Goal: Information Seeking & Learning: Learn about a topic

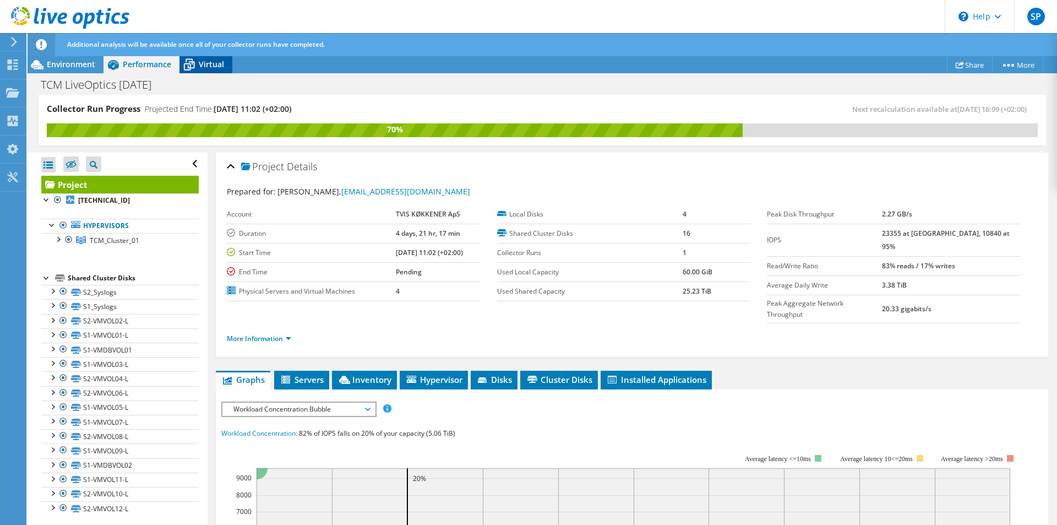
click at [210, 65] on span "Virtual" at bounding box center [211, 64] width 25 height 10
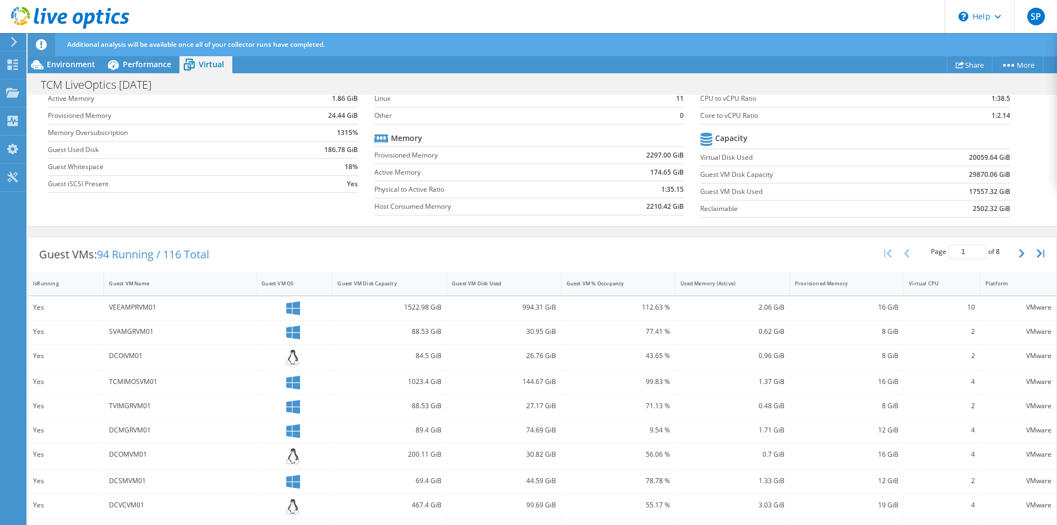
scroll to position [140, 0]
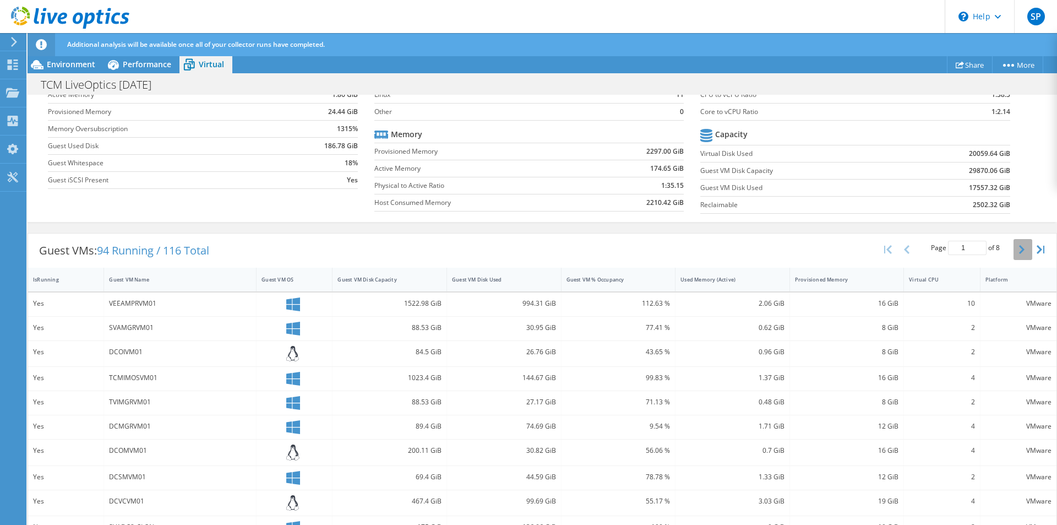
click at [1019, 248] on icon "button" at bounding box center [1022, 249] width 6 height 9
type input "2"
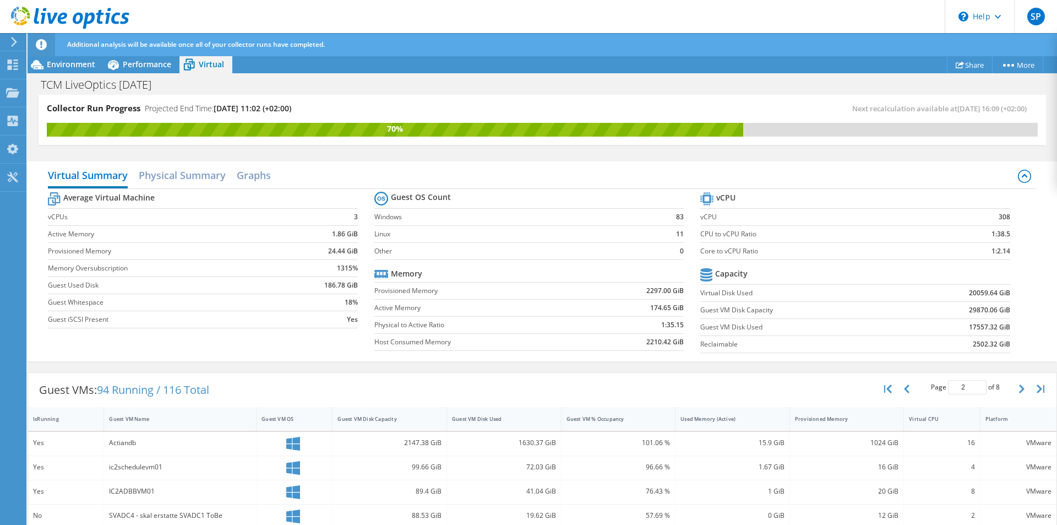
scroll to position [0, 0]
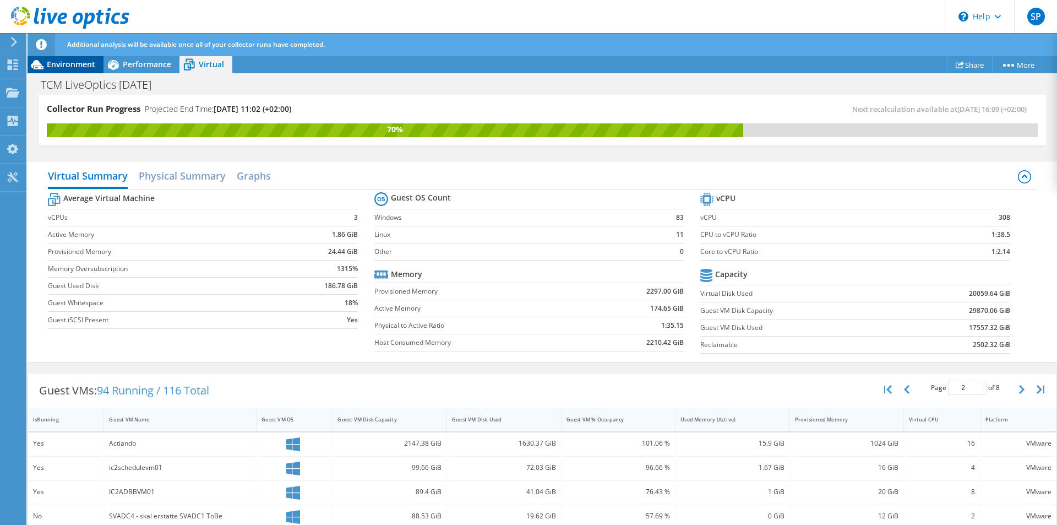
click at [69, 68] on span "Environment" at bounding box center [71, 64] width 48 height 10
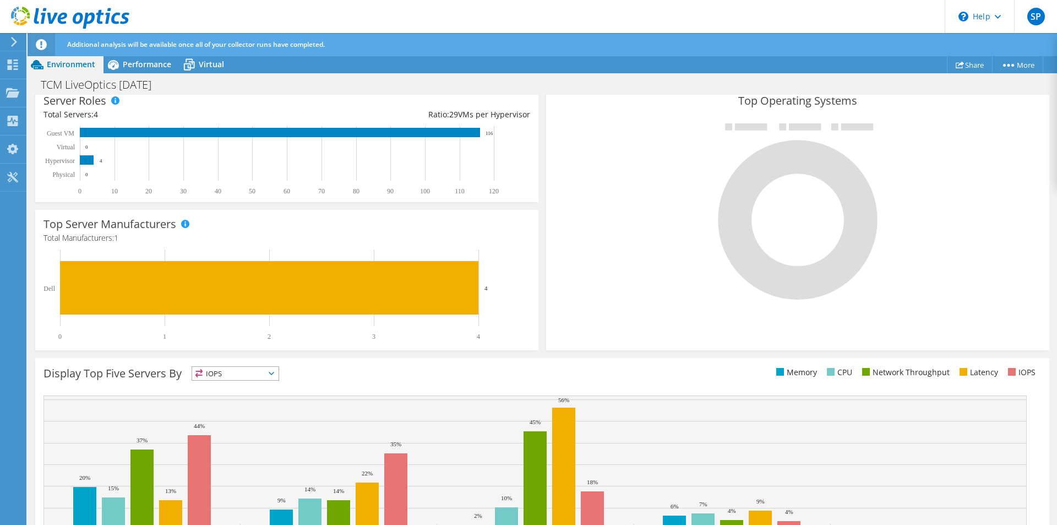
scroll to position [275, 0]
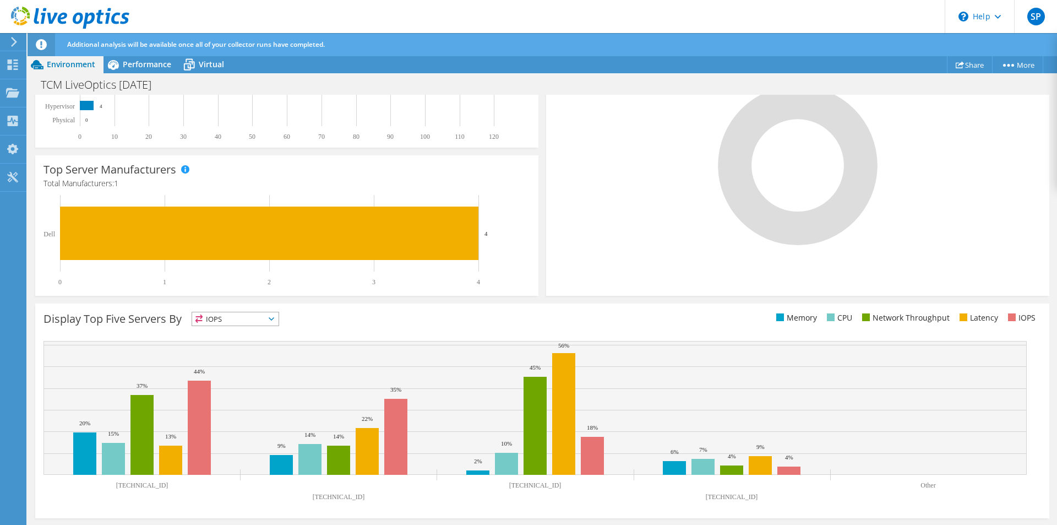
click at [268, 319] on span "IOPS" at bounding box center [235, 318] width 86 height 13
click at [233, 347] on li "Memory" at bounding box center [235, 348] width 86 height 15
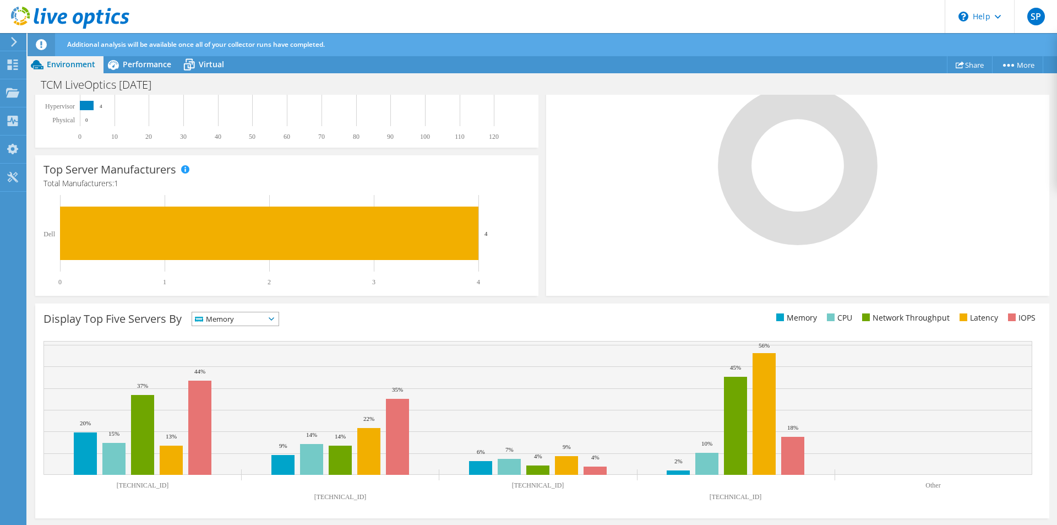
click at [257, 322] on span "Memory" at bounding box center [228, 318] width 73 height 13
click at [217, 363] on li "CPU" at bounding box center [235, 363] width 86 height 15
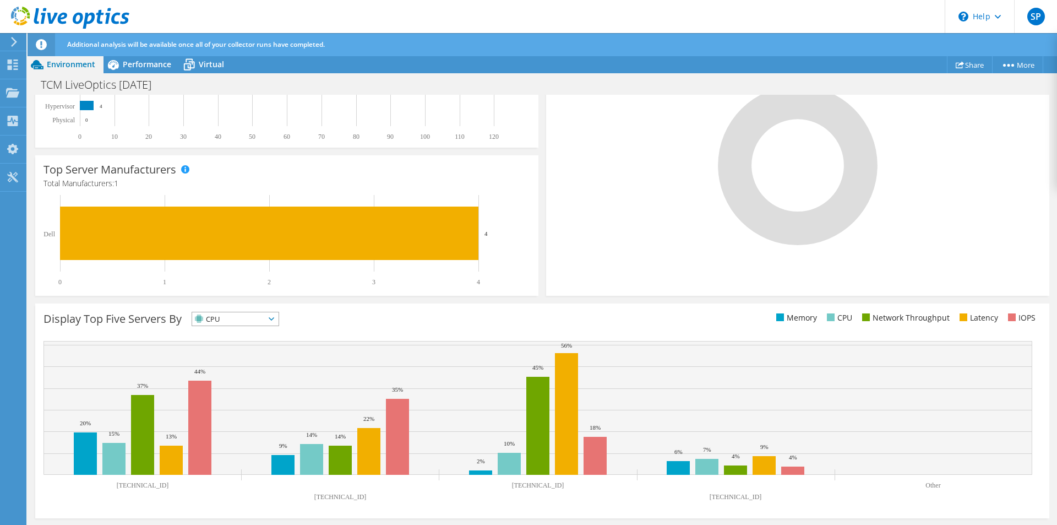
click at [227, 320] on span "CPU" at bounding box center [228, 318] width 73 height 13
click at [229, 381] on li "Network Throughput" at bounding box center [235, 379] width 86 height 15
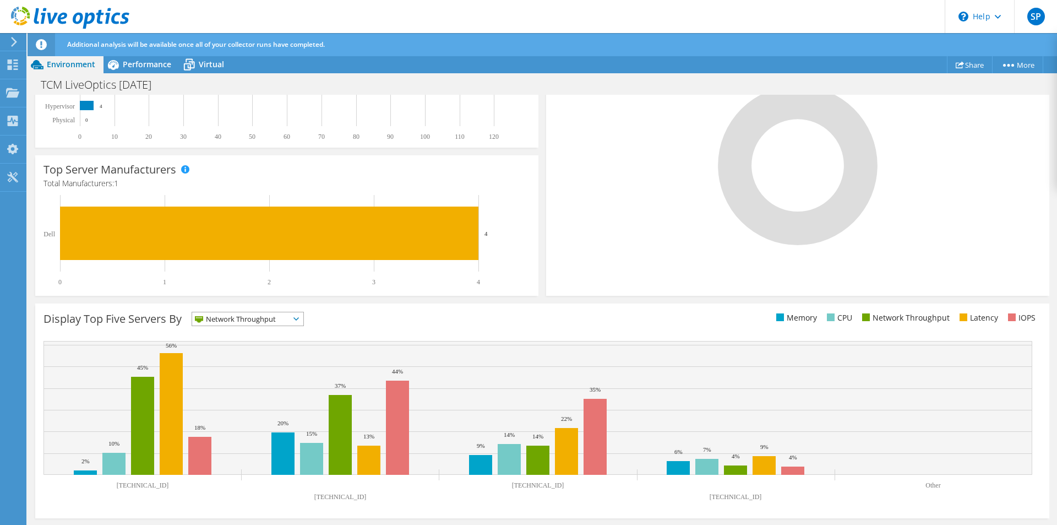
click at [251, 321] on span "Network Throughput" at bounding box center [240, 318] width 97 height 13
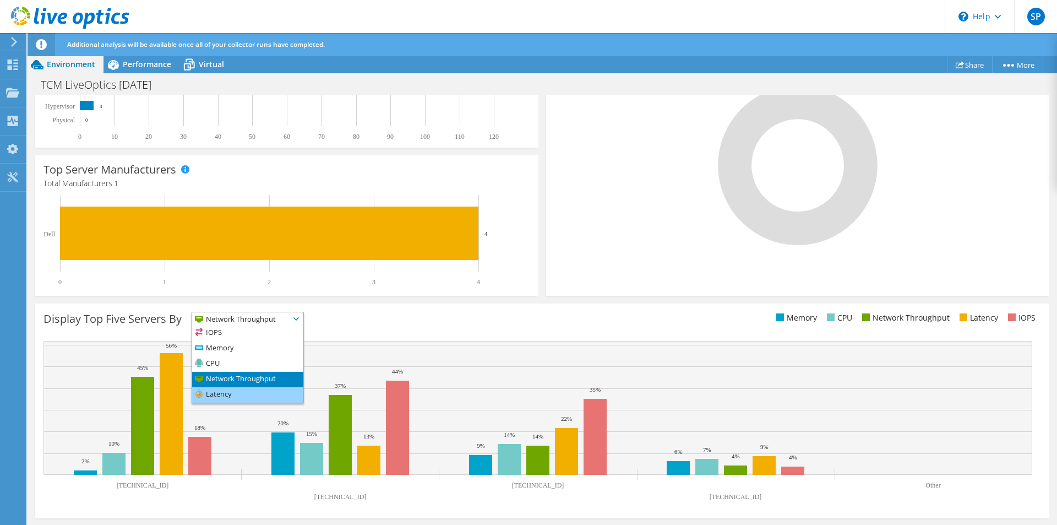
click at [224, 395] on li "Latency" at bounding box center [247, 394] width 111 height 15
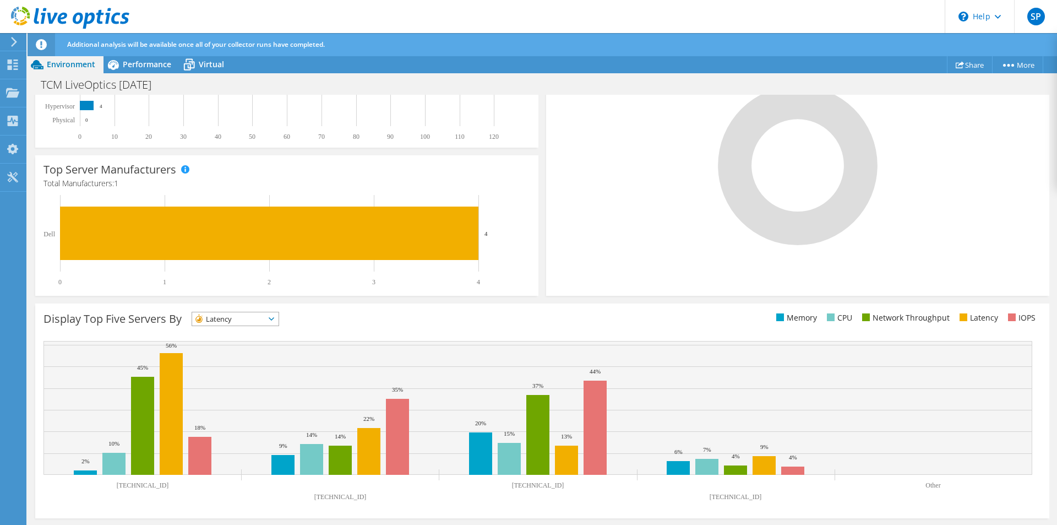
click at [240, 324] on span "Latency" at bounding box center [228, 318] width 73 height 13
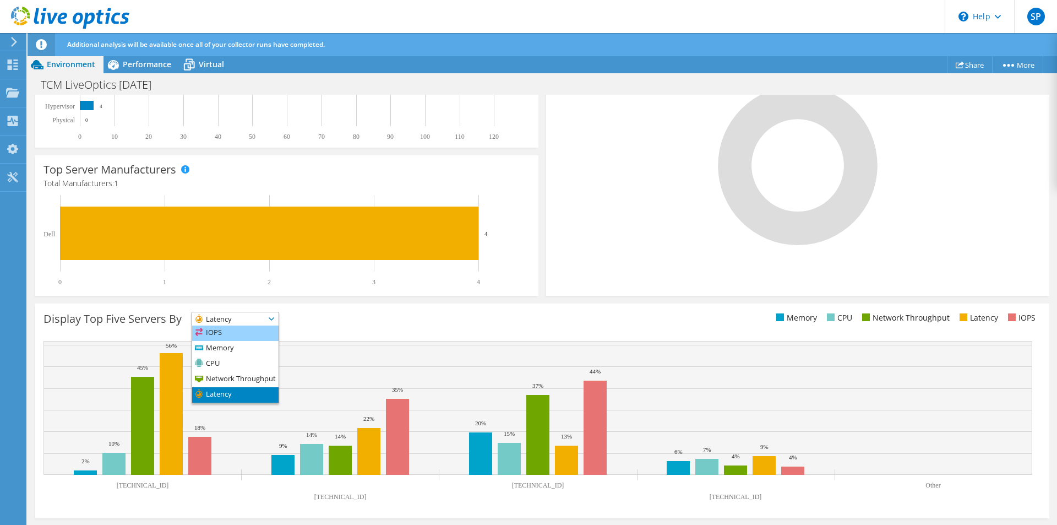
click at [237, 333] on li "IOPS" at bounding box center [235, 332] width 86 height 15
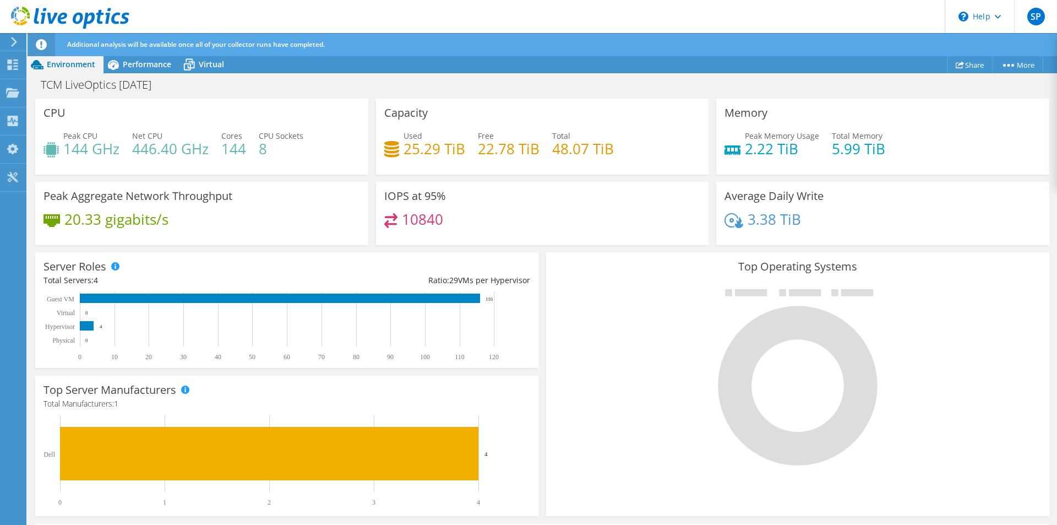
scroll to position [0, 0]
click at [178, 313] on rect at bounding box center [282, 326] width 477 height 69
click at [232, 202] on h3 "Peak Aggregate Network Throughput" at bounding box center [138, 196] width 189 height 12
click at [183, 150] on h4 "446.40 GHz" at bounding box center [170, 149] width 77 height 12
click at [152, 66] on span "Performance" at bounding box center [147, 64] width 48 height 10
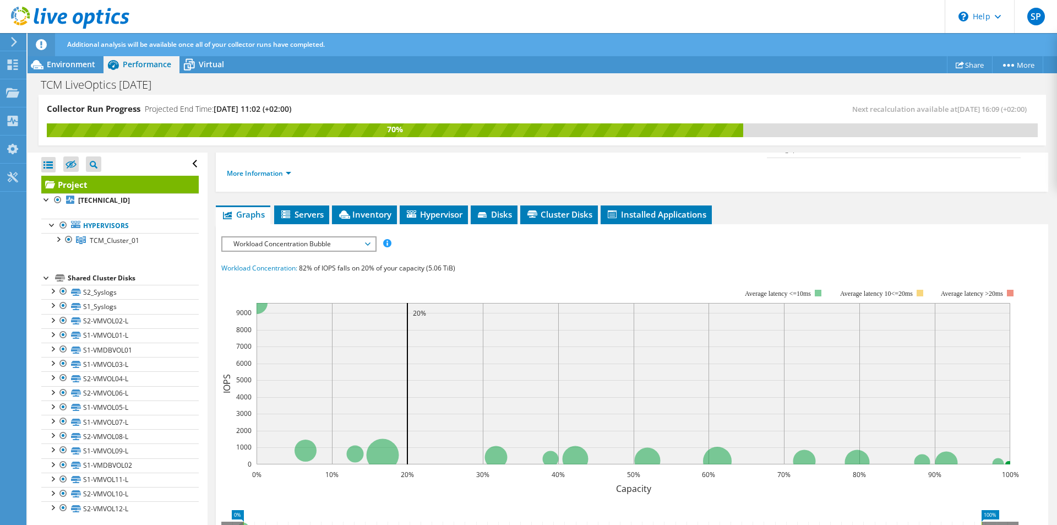
scroll to position [110, 0]
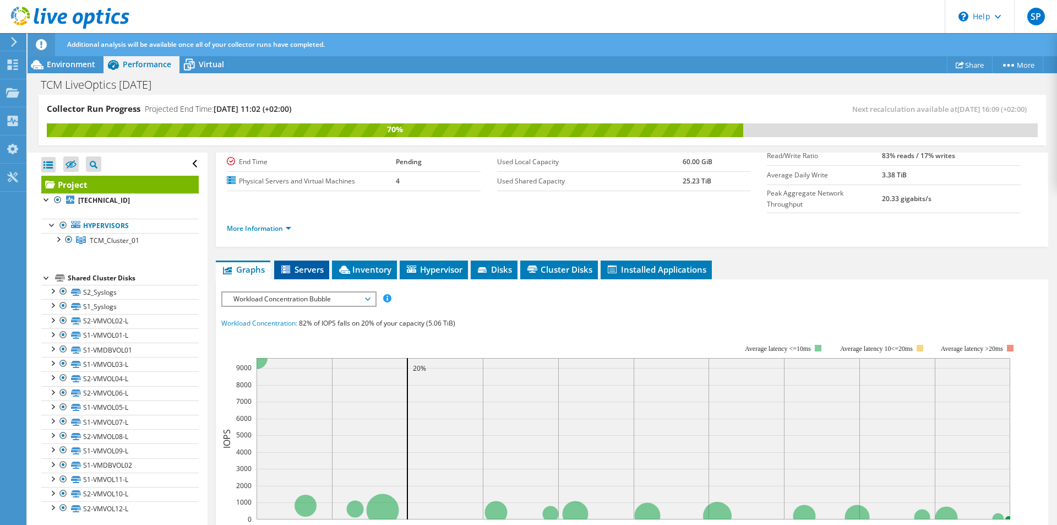
click at [312, 264] on span "Servers" at bounding box center [302, 269] width 44 height 11
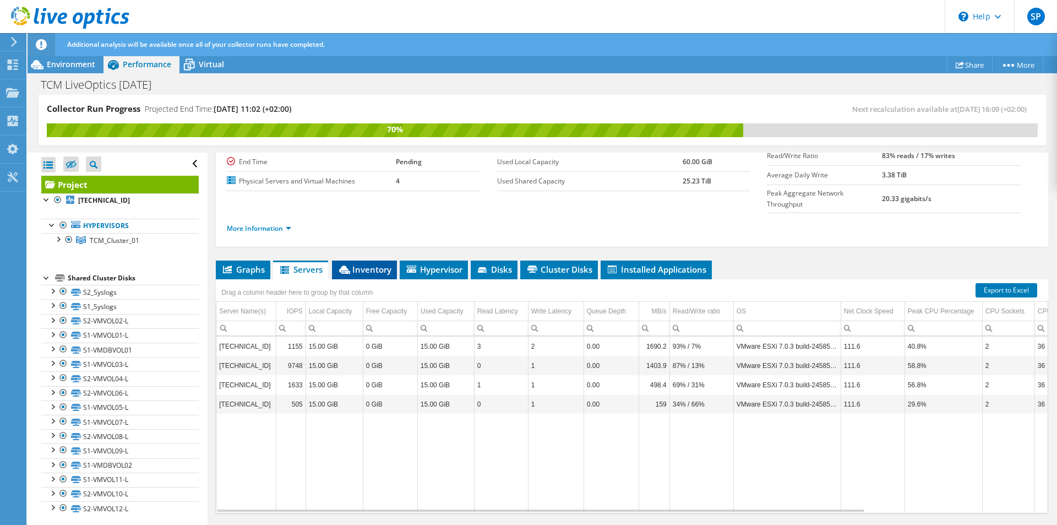
click at [373, 264] on span "Inventory" at bounding box center [365, 269] width 54 height 11
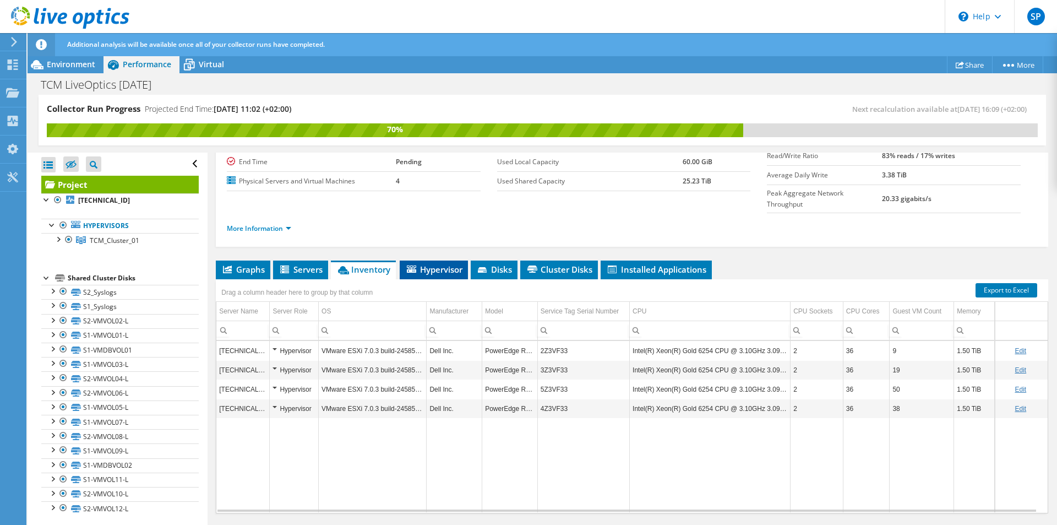
click at [451, 264] on span "Hypervisor" at bounding box center [433, 269] width 57 height 11
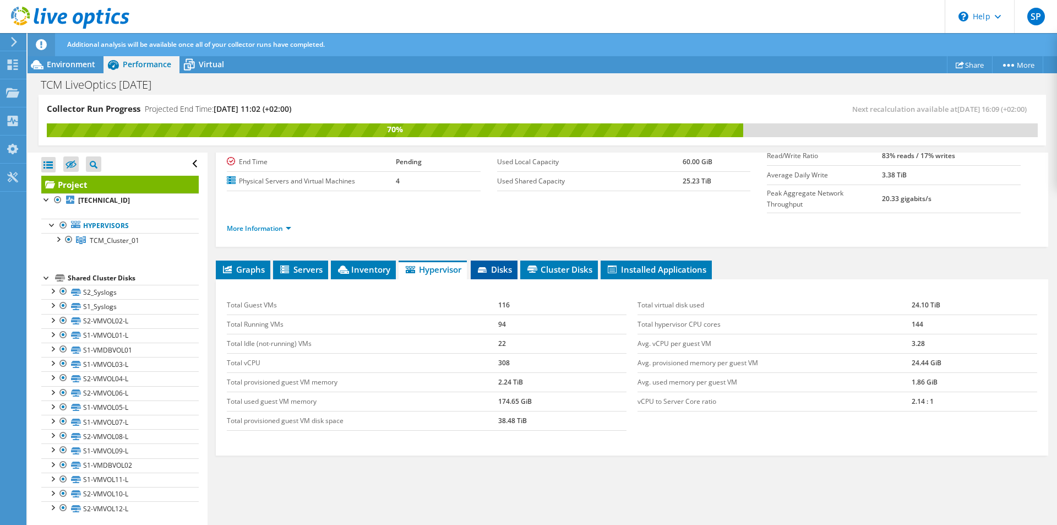
click at [500, 264] on span "Disks" at bounding box center [494, 269] width 36 height 11
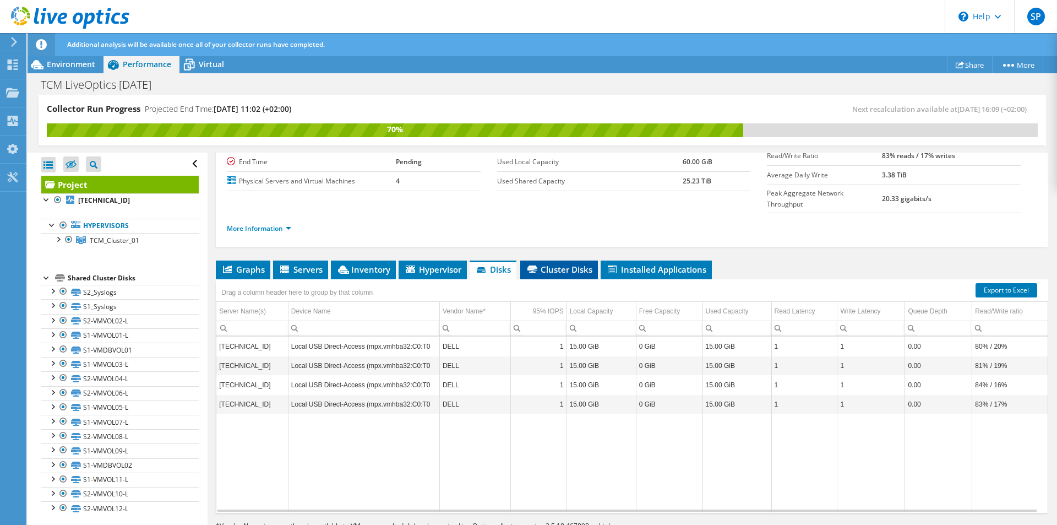
click at [561, 264] on span "Cluster Disks" at bounding box center [559, 269] width 67 height 11
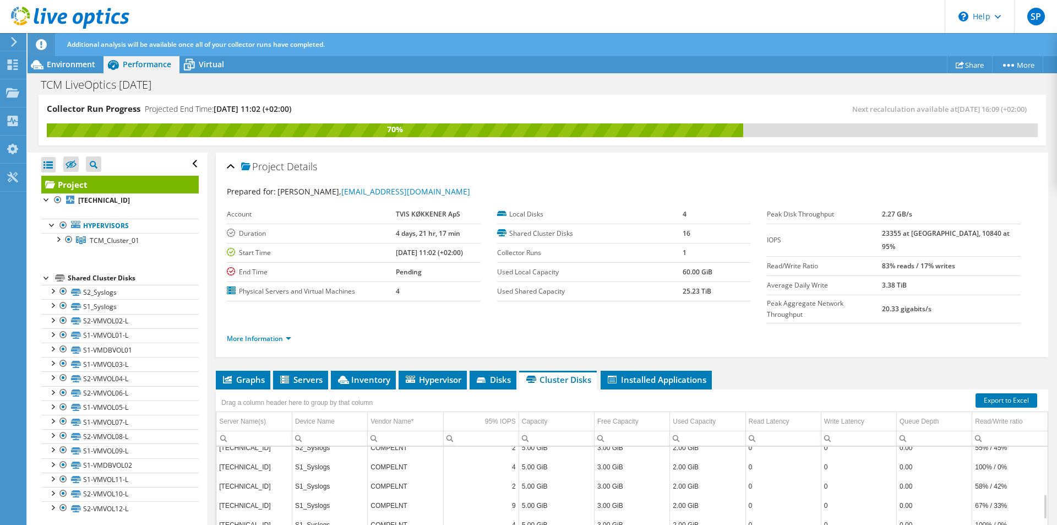
scroll to position [0, 0]
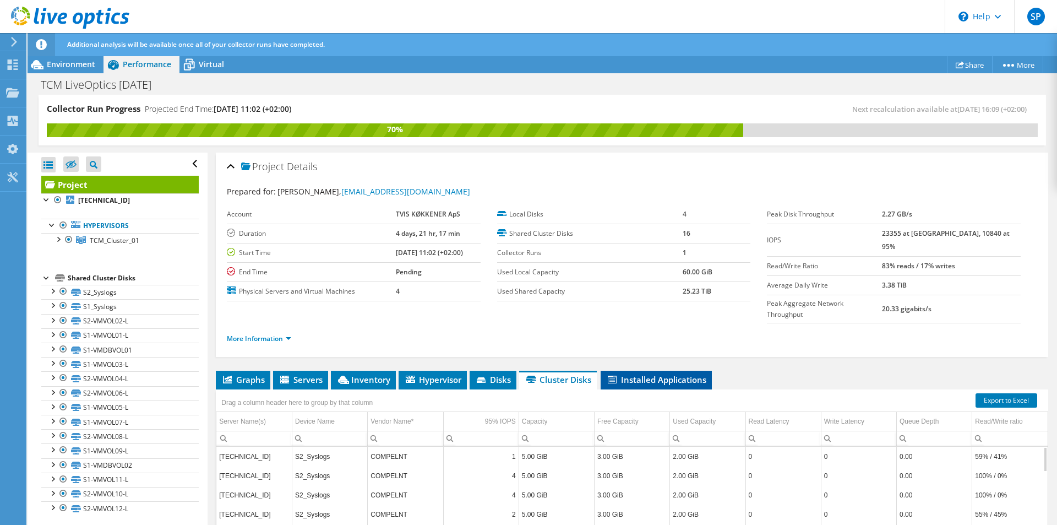
click at [659, 374] on span "Installed Applications" at bounding box center [656, 379] width 100 height 11
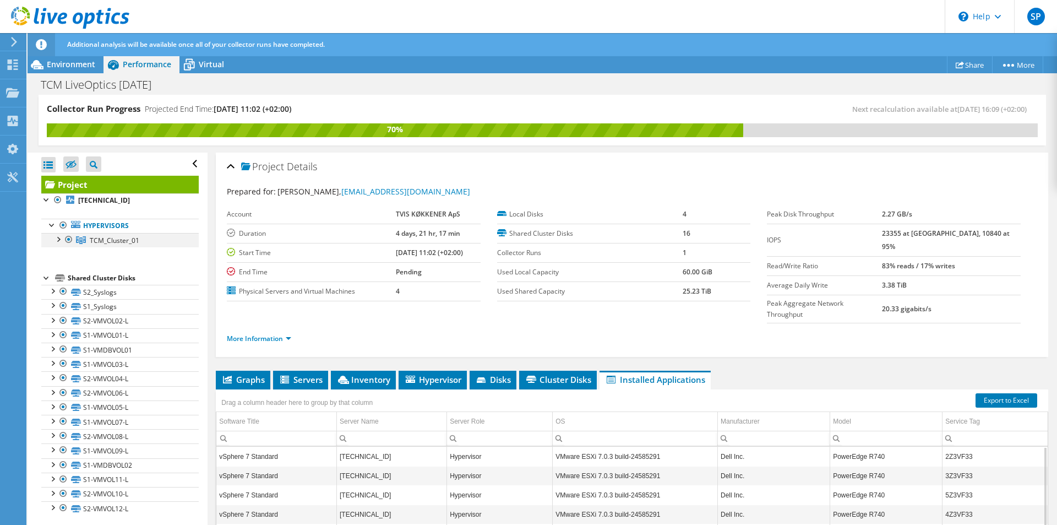
click at [59, 239] on div at bounding box center [57, 238] width 11 height 11
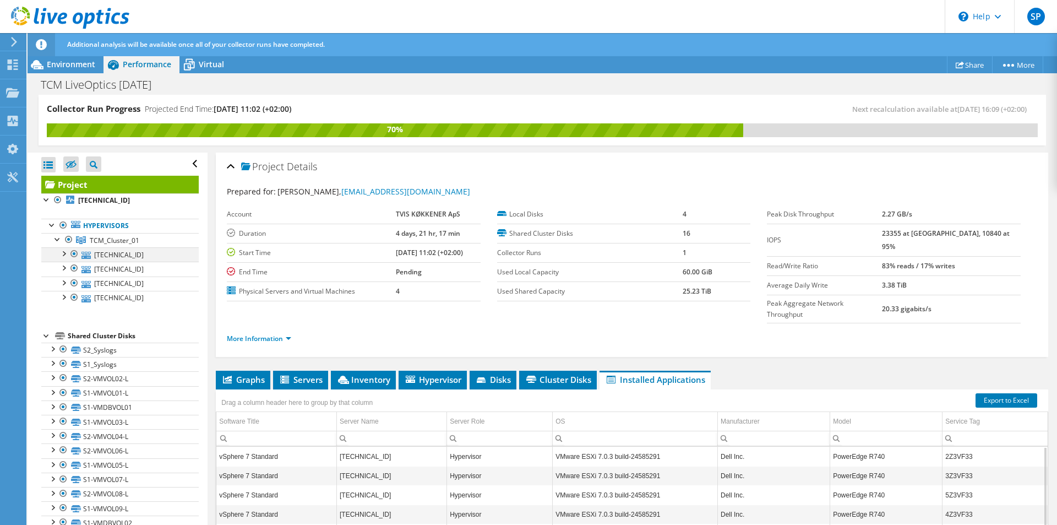
click at [63, 255] on div at bounding box center [63, 252] width 11 height 11
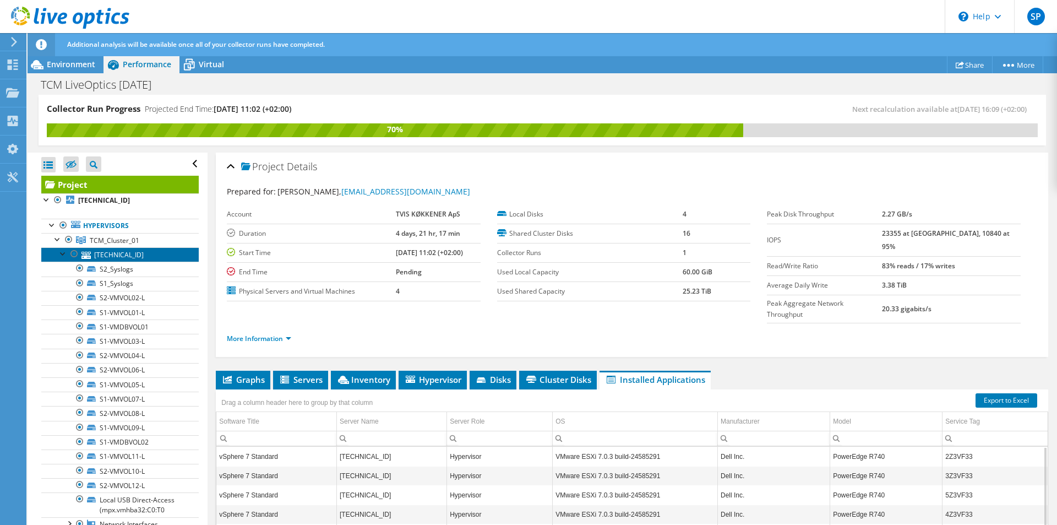
click at [110, 255] on link "10.3.20.45" at bounding box center [119, 254] width 157 height 14
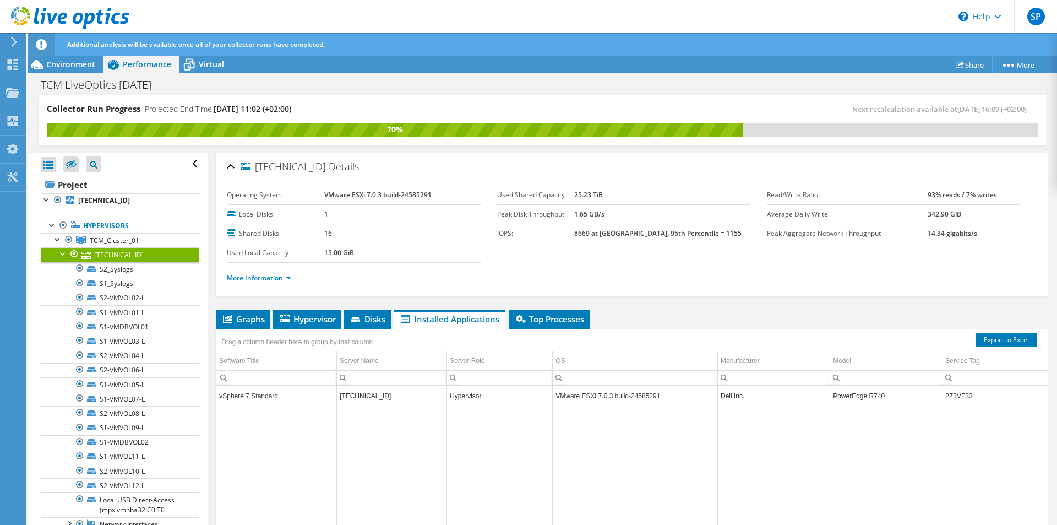
click at [232, 167] on div "10.3.20.45 Details" at bounding box center [632, 167] width 811 height 24
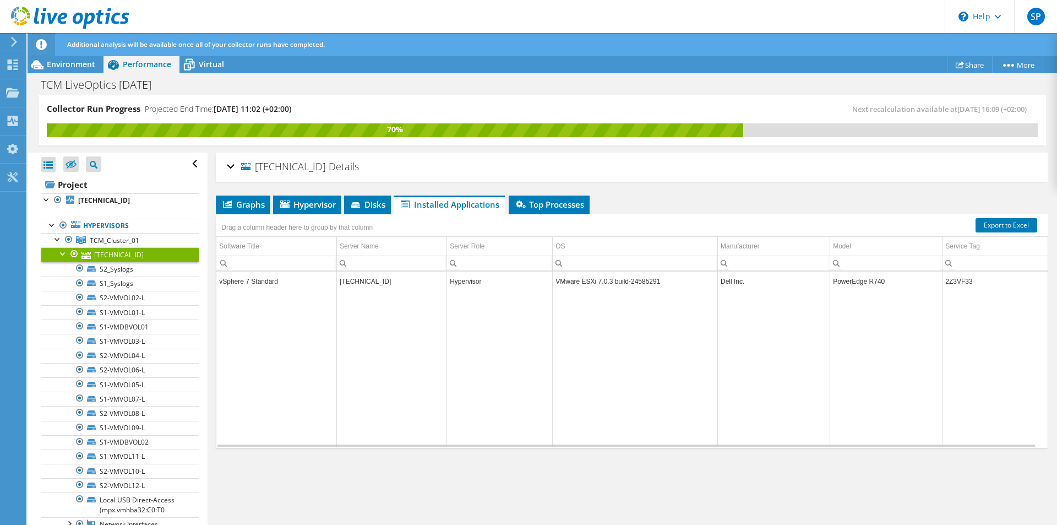
click at [232, 165] on div "10.3.20.45 Details" at bounding box center [632, 167] width 811 height 24
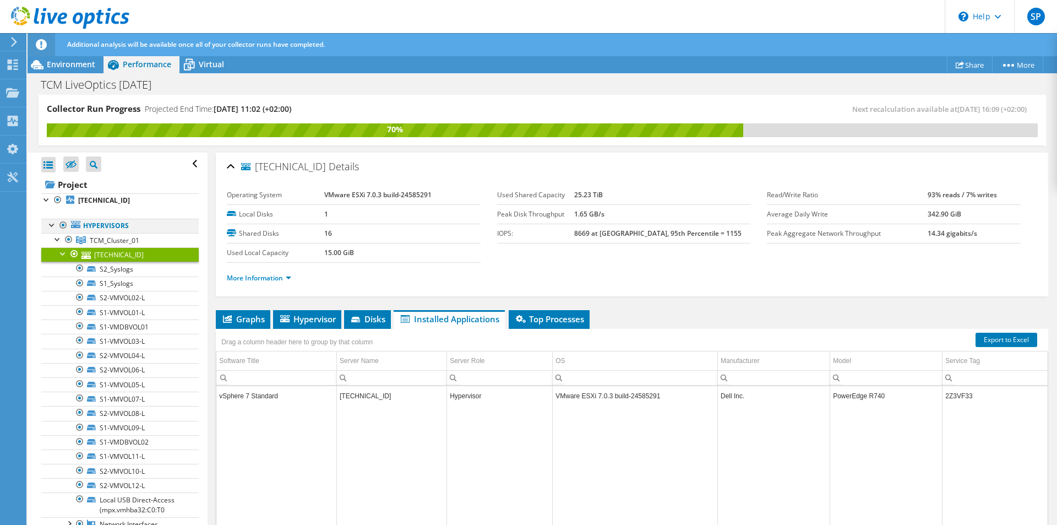
click at [53, 226] on div at bounding box center [52, 224] width 11 height 11
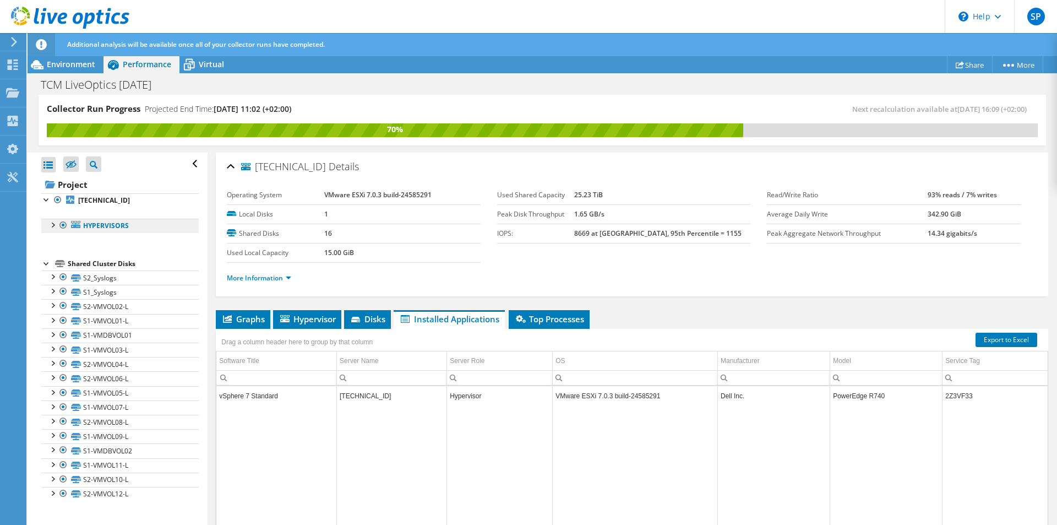
click at [114, 225] on link "Hypervisors" at bounding box center [119, 226] width 157 height 14
click at [53, 225] on div at bounding box center [52, 224] width 11 height 11
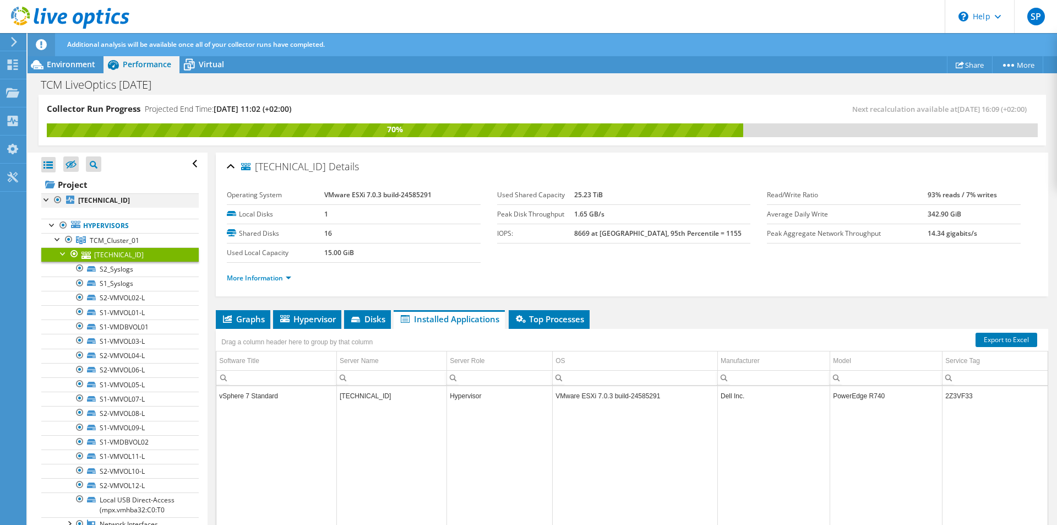
click at [45, 200] on div at bounding box center [46, 198] width 11 height 11
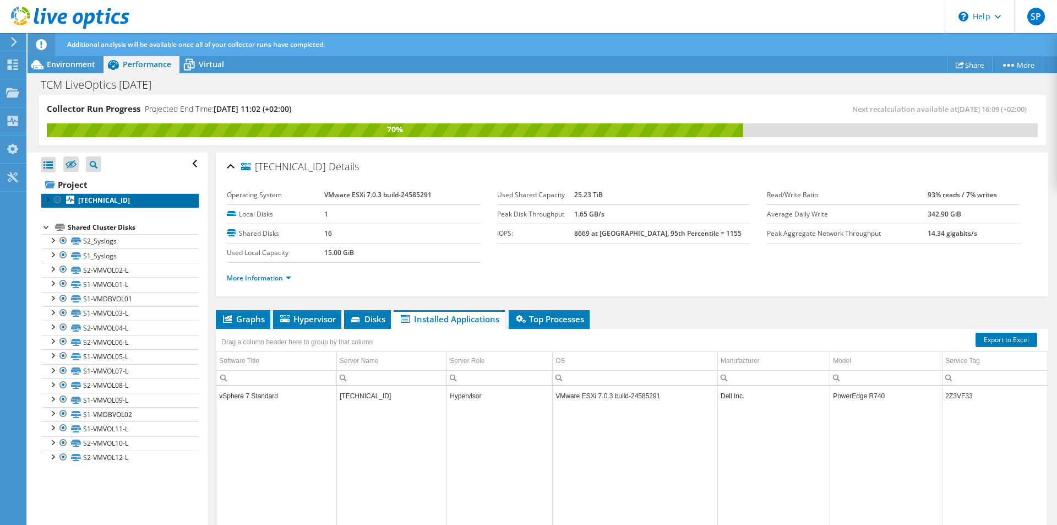
click at [84, 202] on b "10.3.20.45" at bounding box center [104, 199] width 52 height 9
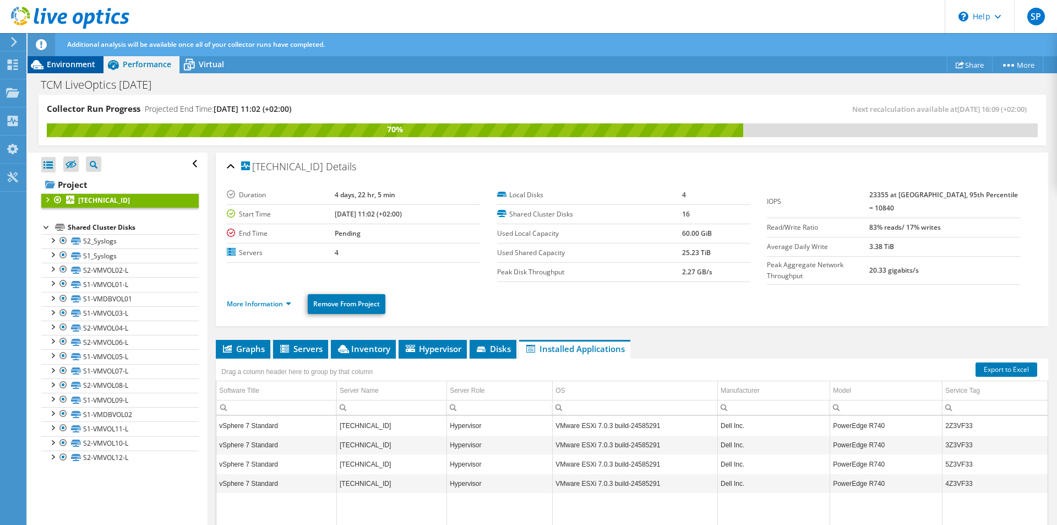
click at [71, 64] on span "Environment" at bounding box center [71, 64] width 48 height 10
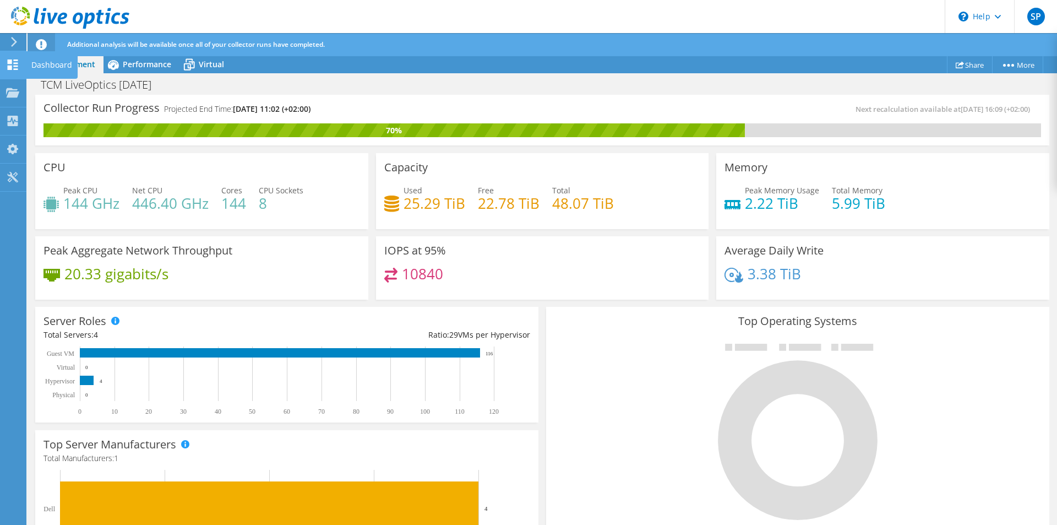
click at [9, 62] on use at bounding box center [13, 64] width 10 height 10
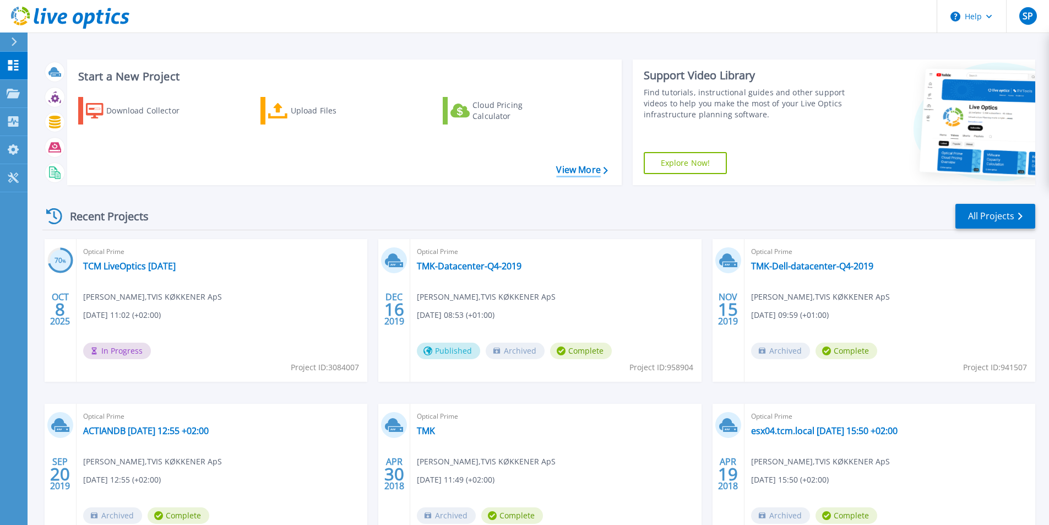
click at [583, 169] on link "View More" at bounding box center [581, 170] width 51 height 10
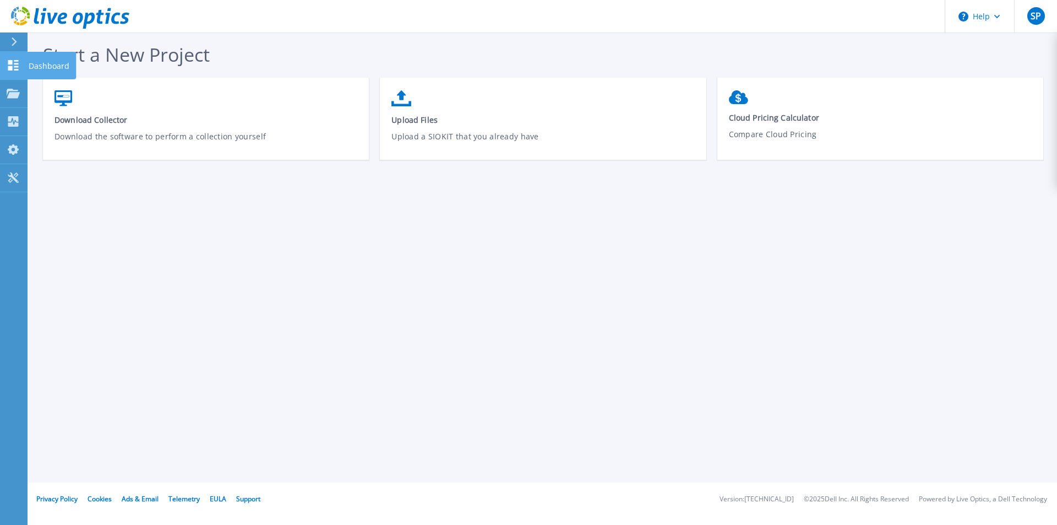
click at [12, 68] on icon at bounding box center [13, 65] width 10 height 10
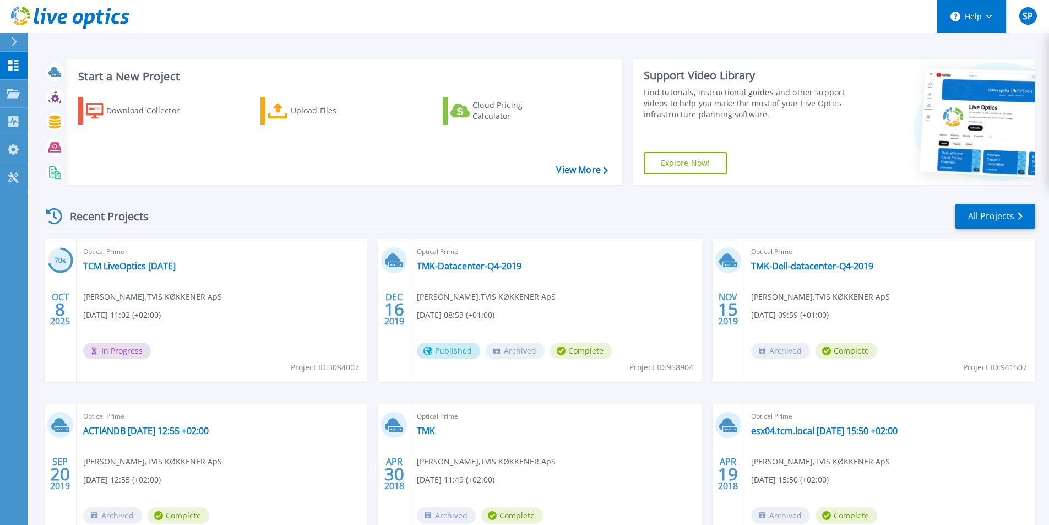
click at [979, 20] on button "Help" at bounding box center [971, 16] width 69 height 33
click at [662, 51] on div "Start a New Project Download Collector Upload Files Cloud Pricing Calculator Vi…" at bounding box center [538, 122] width 993 height 143
